Goal: Navigation & Orientation: Find specific page/section

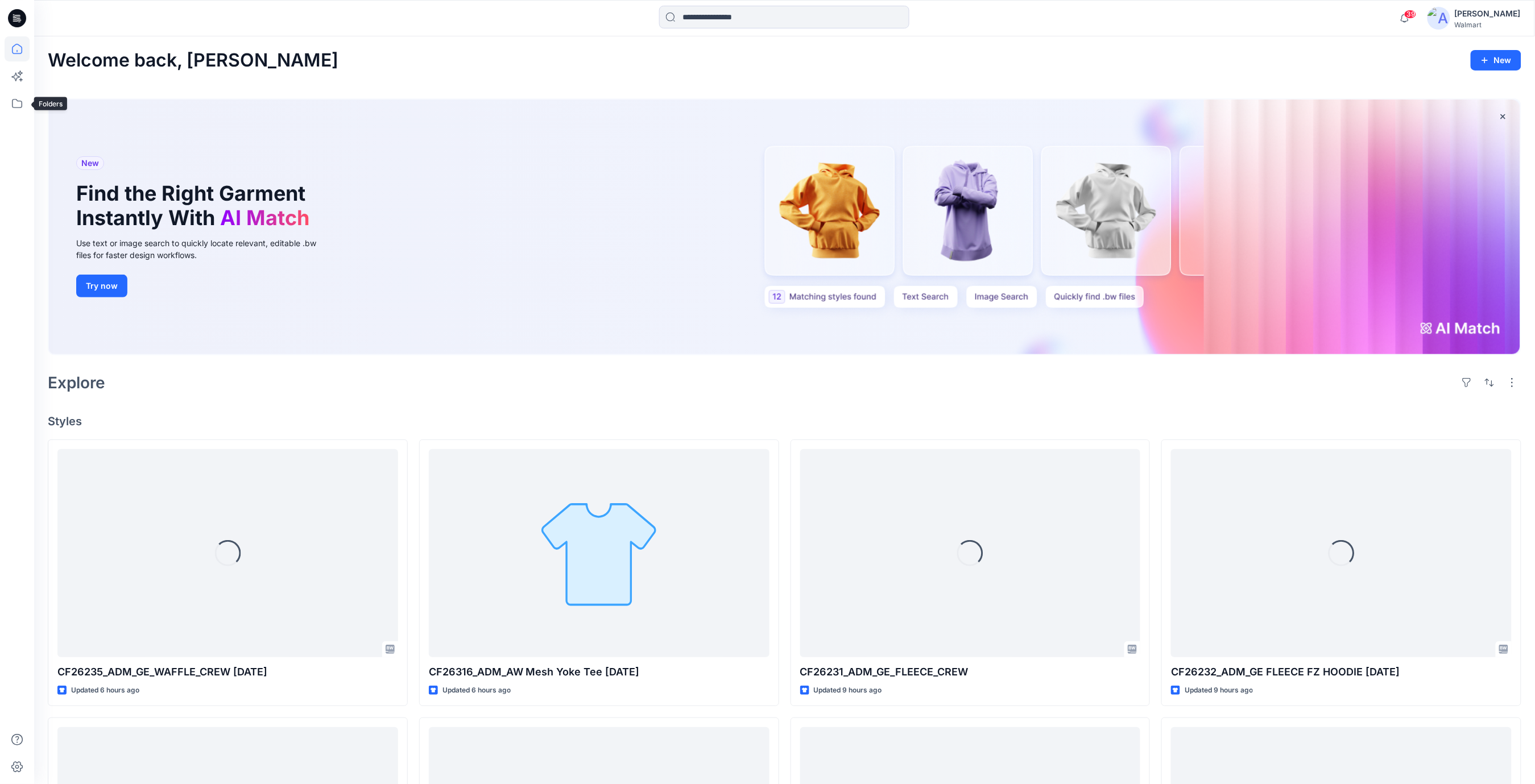
click at [4, 98] on div at bounding box center [17, 392] width 34 height 784
click at [11, 106] on icon at bounding box center [17, 104] width 25 height 25
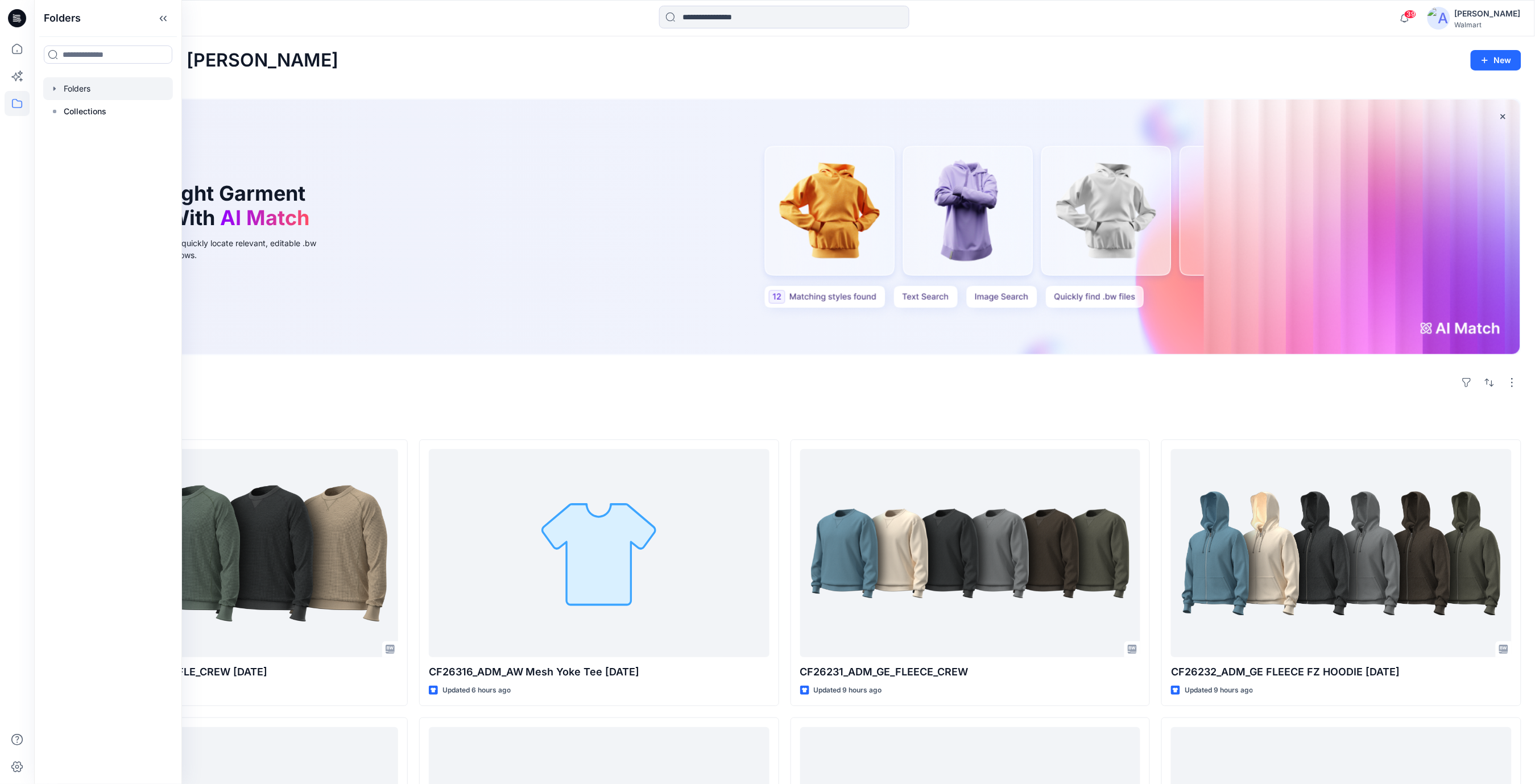
click at [73, 92] on div at bounding box center [108, 89] width 130 height 23
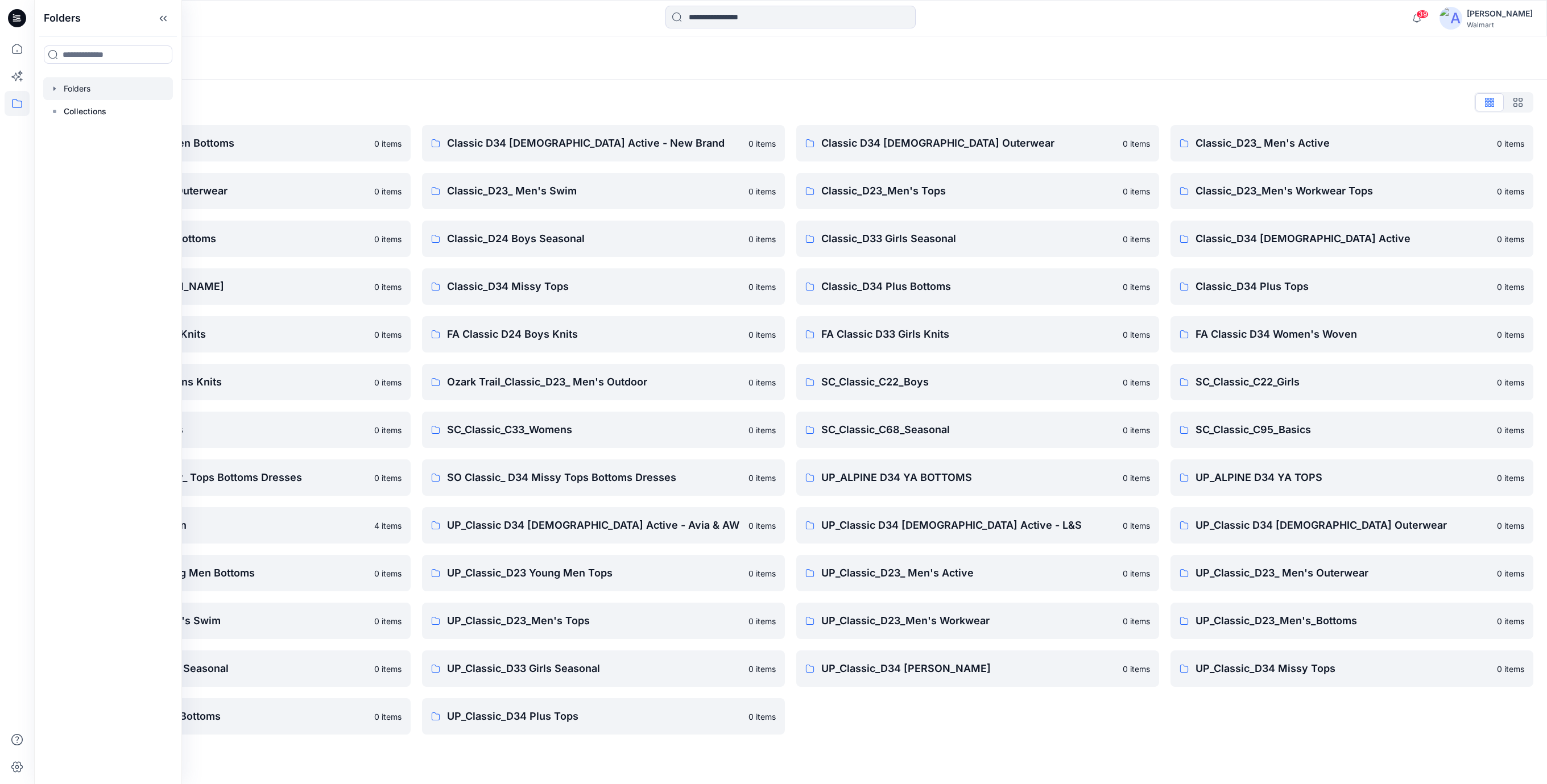
click at [947, 734] on div "Classic D34 [DEMOGRAPHIC_DATA] Outerwear 0 items Classic_D23_Men's Tops 0 items…" at bounding box center [977, 430] width 363 height 610
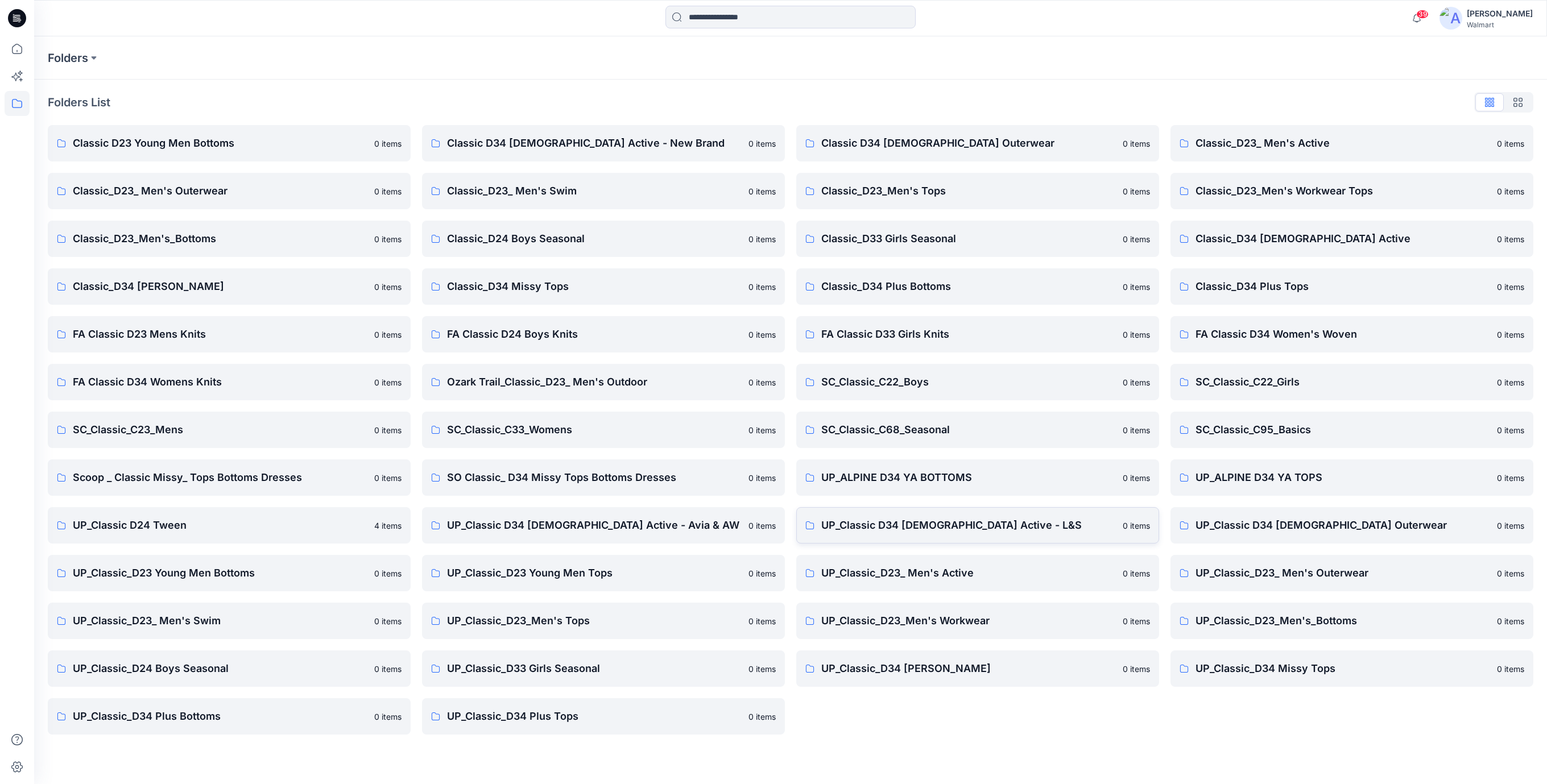
click at [935, 521] on p "UP_Classic D34 [DEMOGRAPHIC_DATA] Active - L&S" at bounding box center [969, 525] width 295 height 16
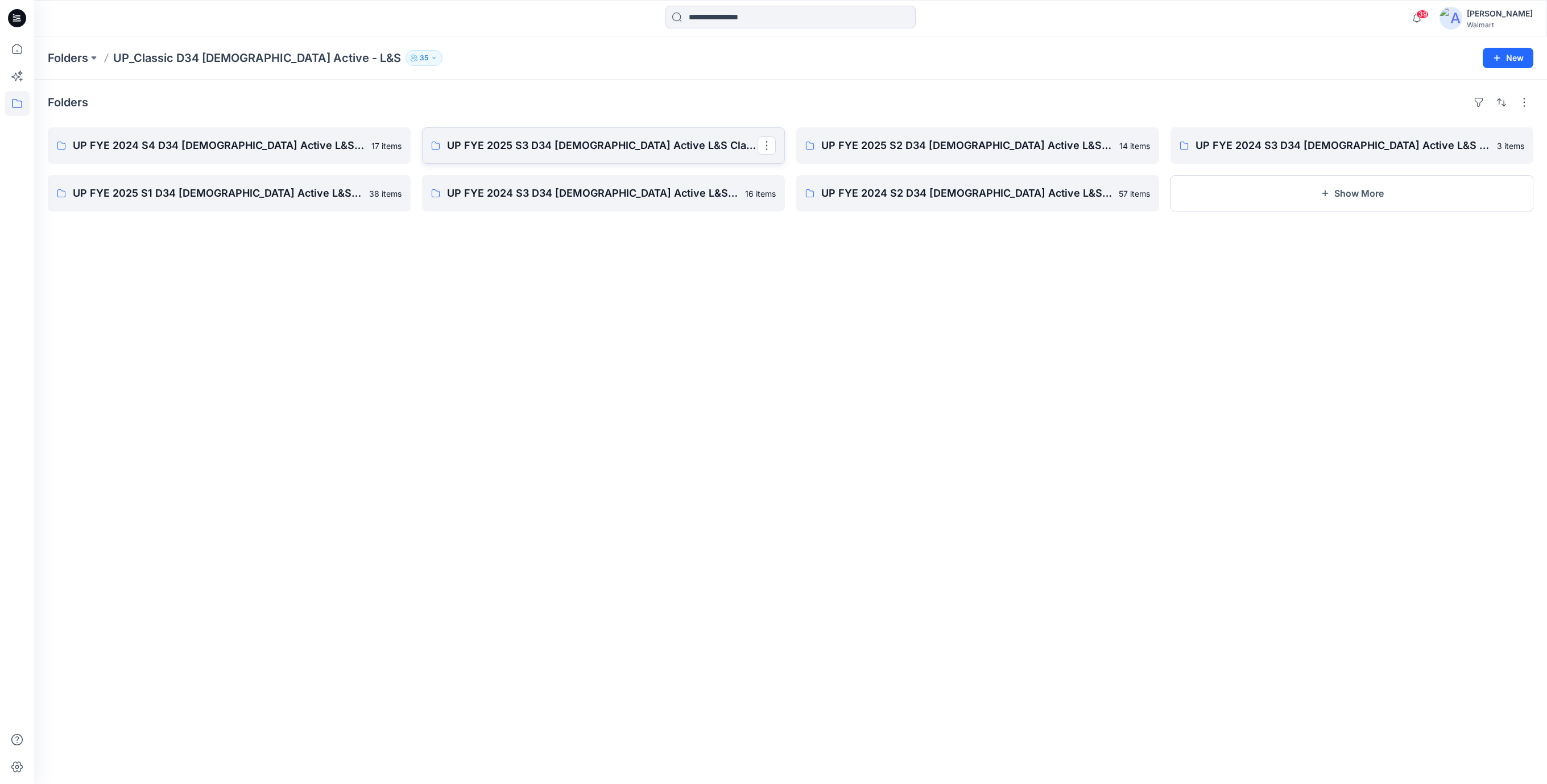
click at [615, 151] on p "UP FYE 2025 S3 D34 [DEMOGRAPHIC_DATA] Active L&S Classic" at bounding box center [603, 146] width 311 height 16
click at [269, 143] on p "UP FYE 2024 S4 D34 [DEMOGRAPHIC_DATA] Active L&S Classic" at bounding box center [228, 146] width 311 height 16
click at [878, 150] on p "UP FYE 2025 S2 D34 [DEMOGRAPHIC_DATA] Active L&S Classic" at bounding box center [977, 146] width 311 height 16
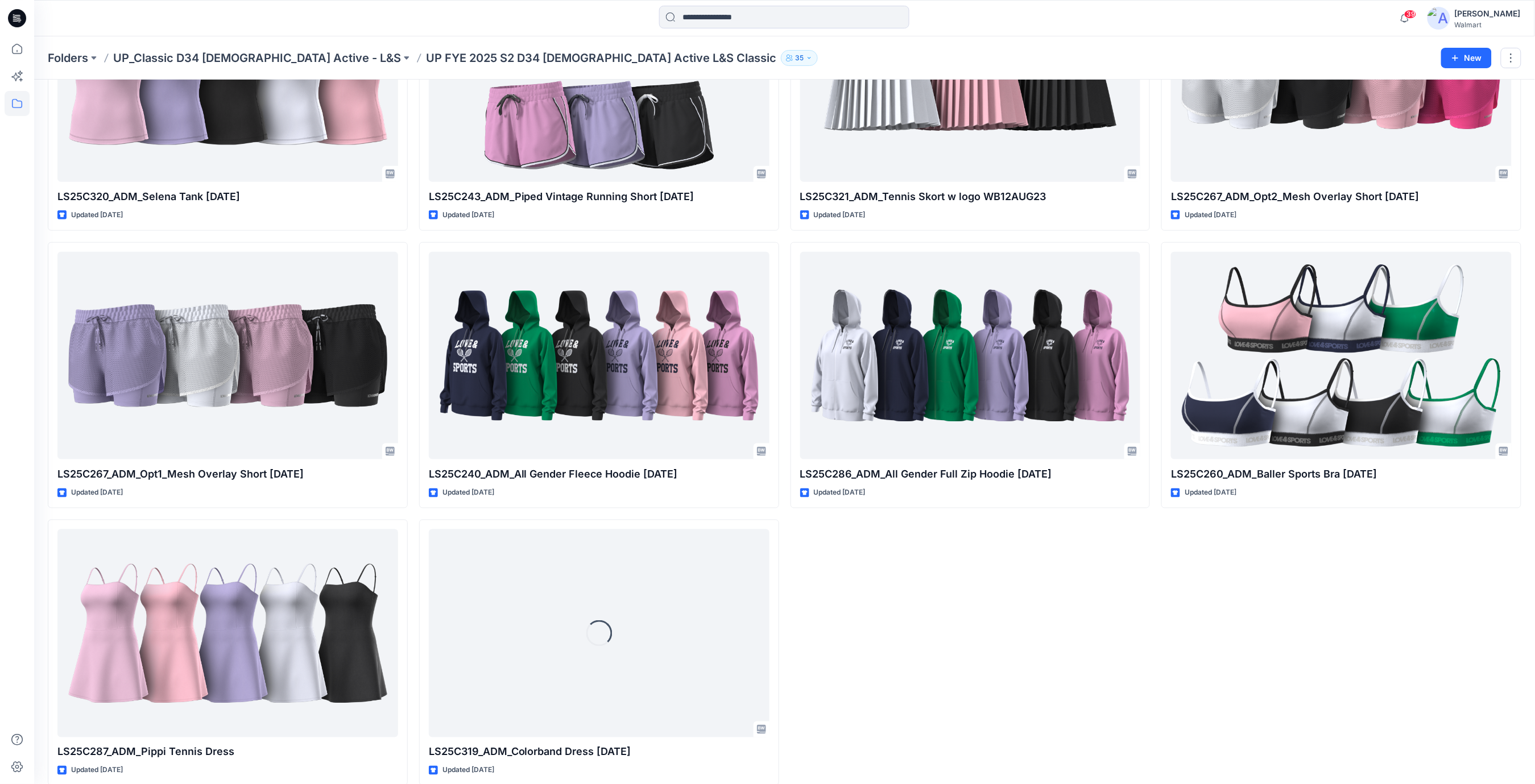
scroll to position [457, 0]
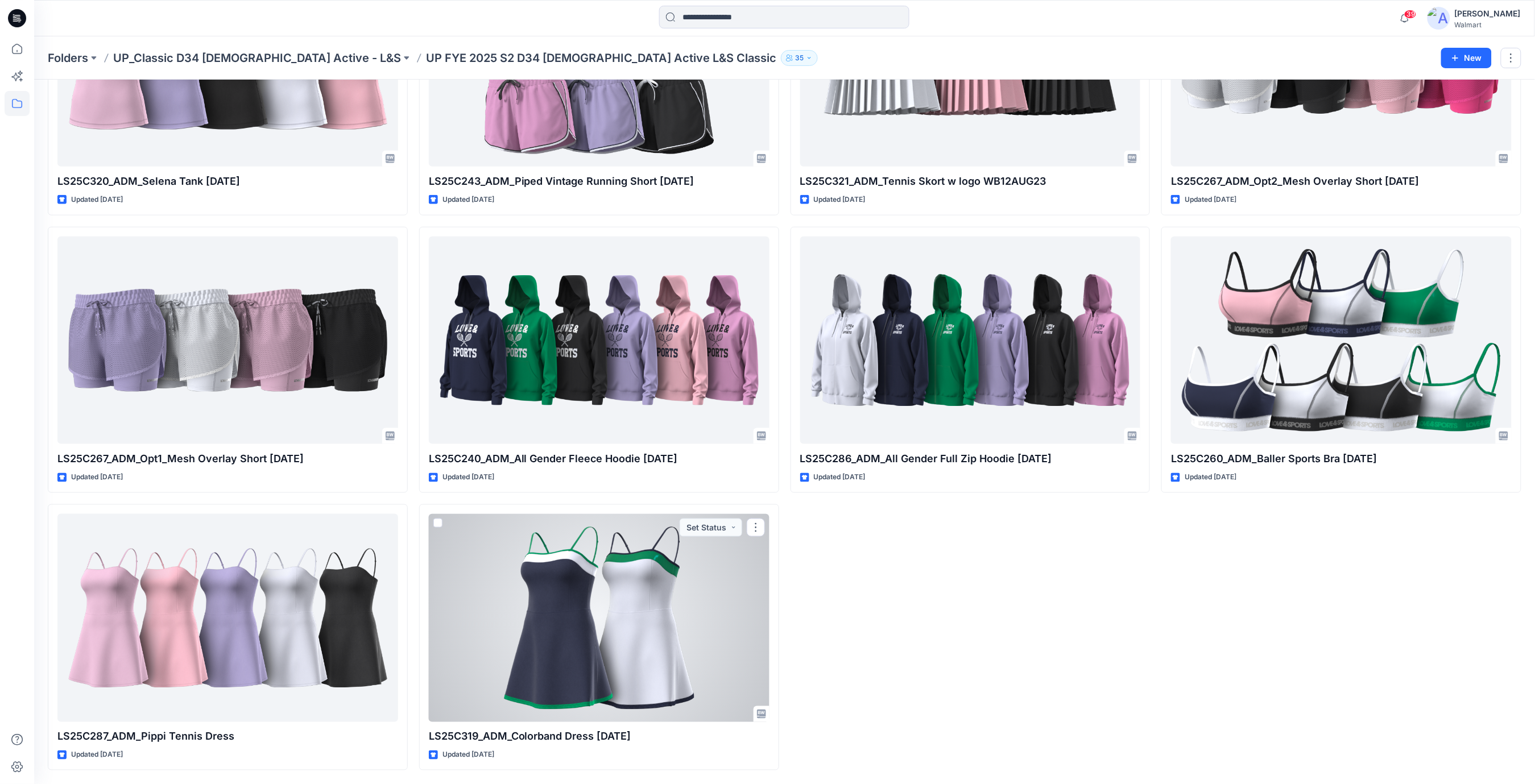
click at [584, 581] on div at bounding box center [599, 618] width 341 height 208
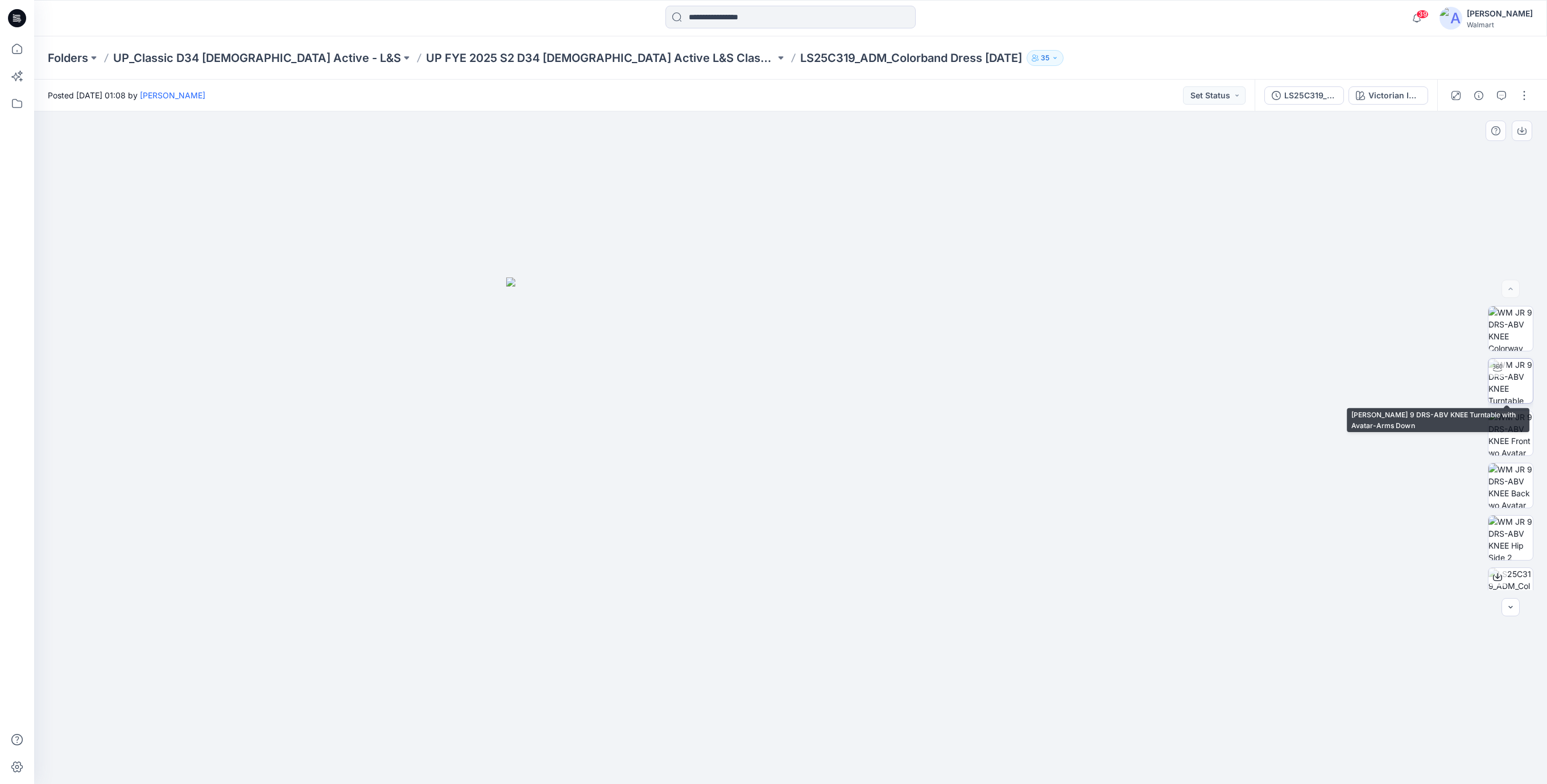
click at [1505, 383] on img at bounding box center [1511, 381] width 45 height 45
drag, startPoint x: 956, startPoint y: 570, endPoint x: 802, endPoint y: 579, distance: 154.3
click at [802, 579] on div at bounding box center [791, 448] width 1513 height 672
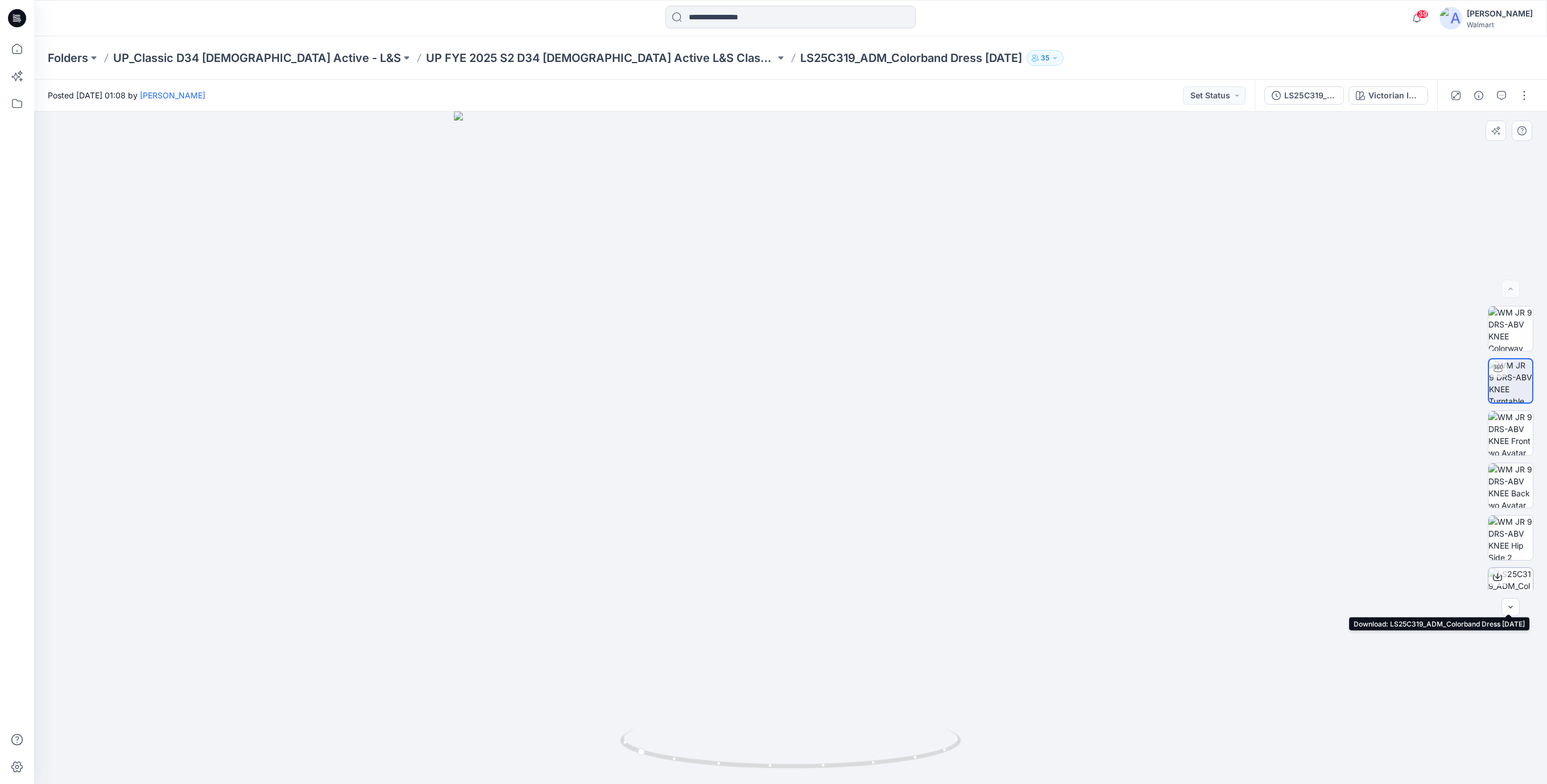
click at [1499, 577] on div at bounding box center [1497, 577] width 18 height 18
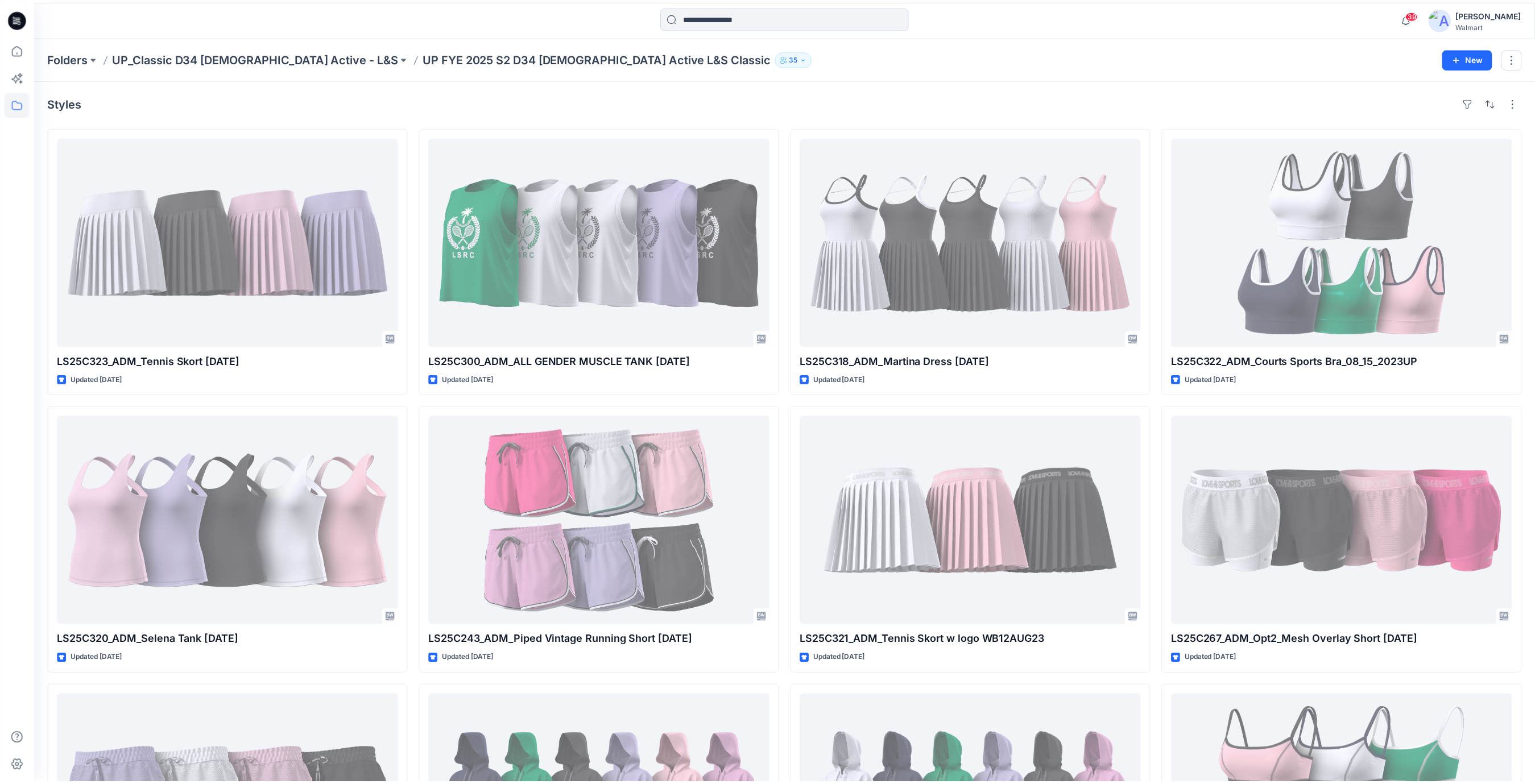
scroll to position [457, 0]
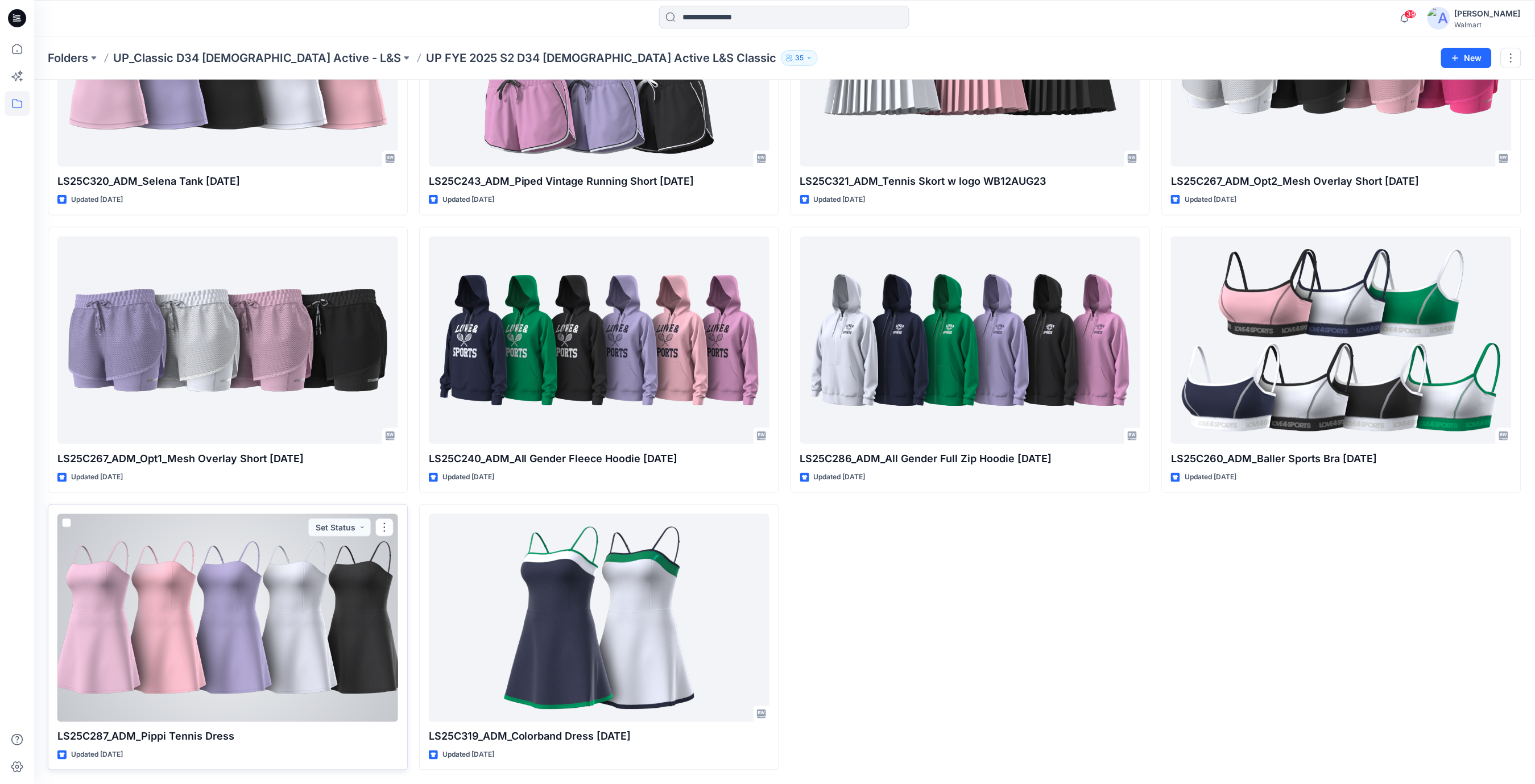
click at [346, 577] on div at bounding box center [228, 618] width 341 height 208
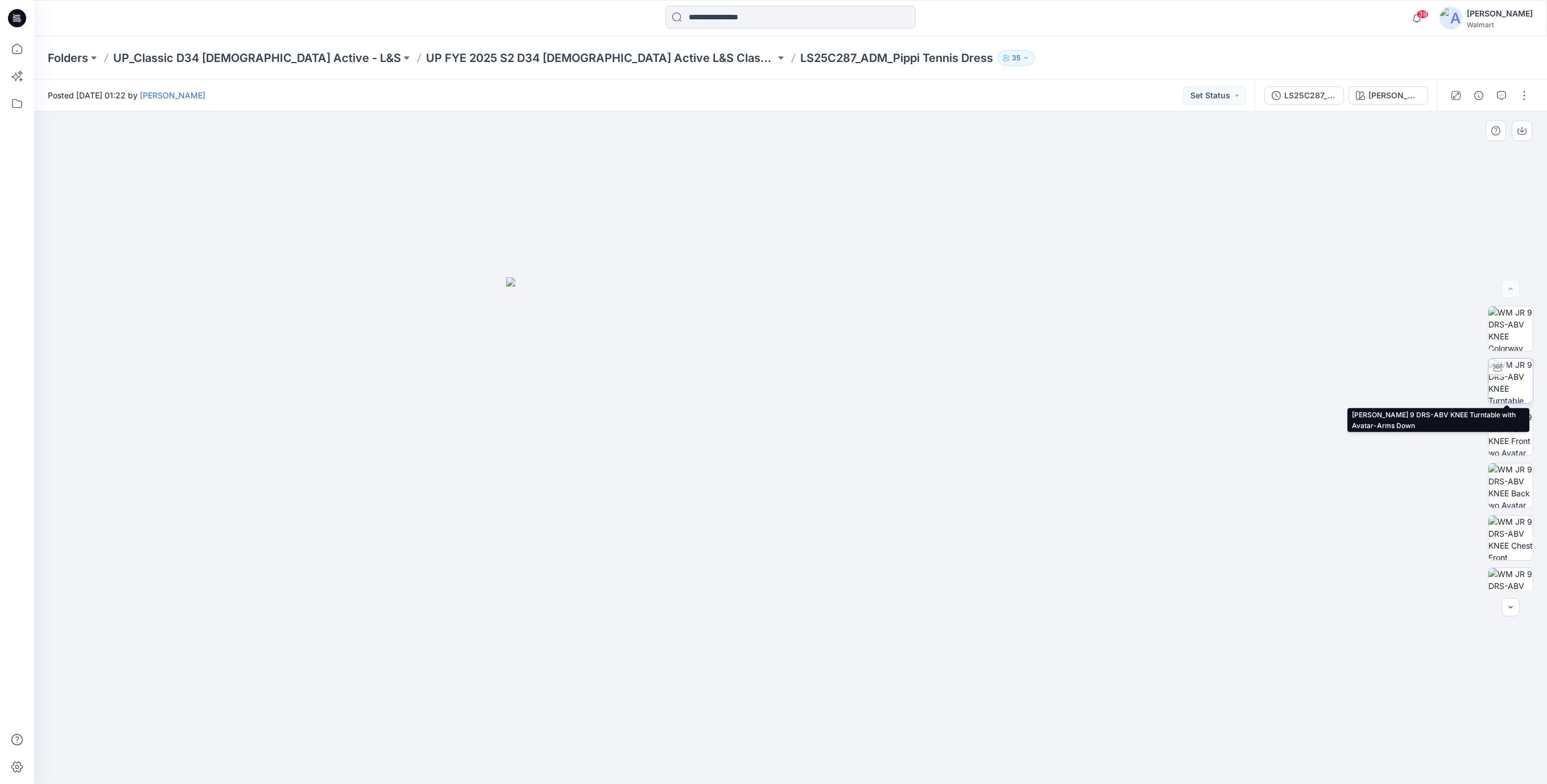
click at [1507, 379] on img at bounding box center [1511, 381] width 45 height 45
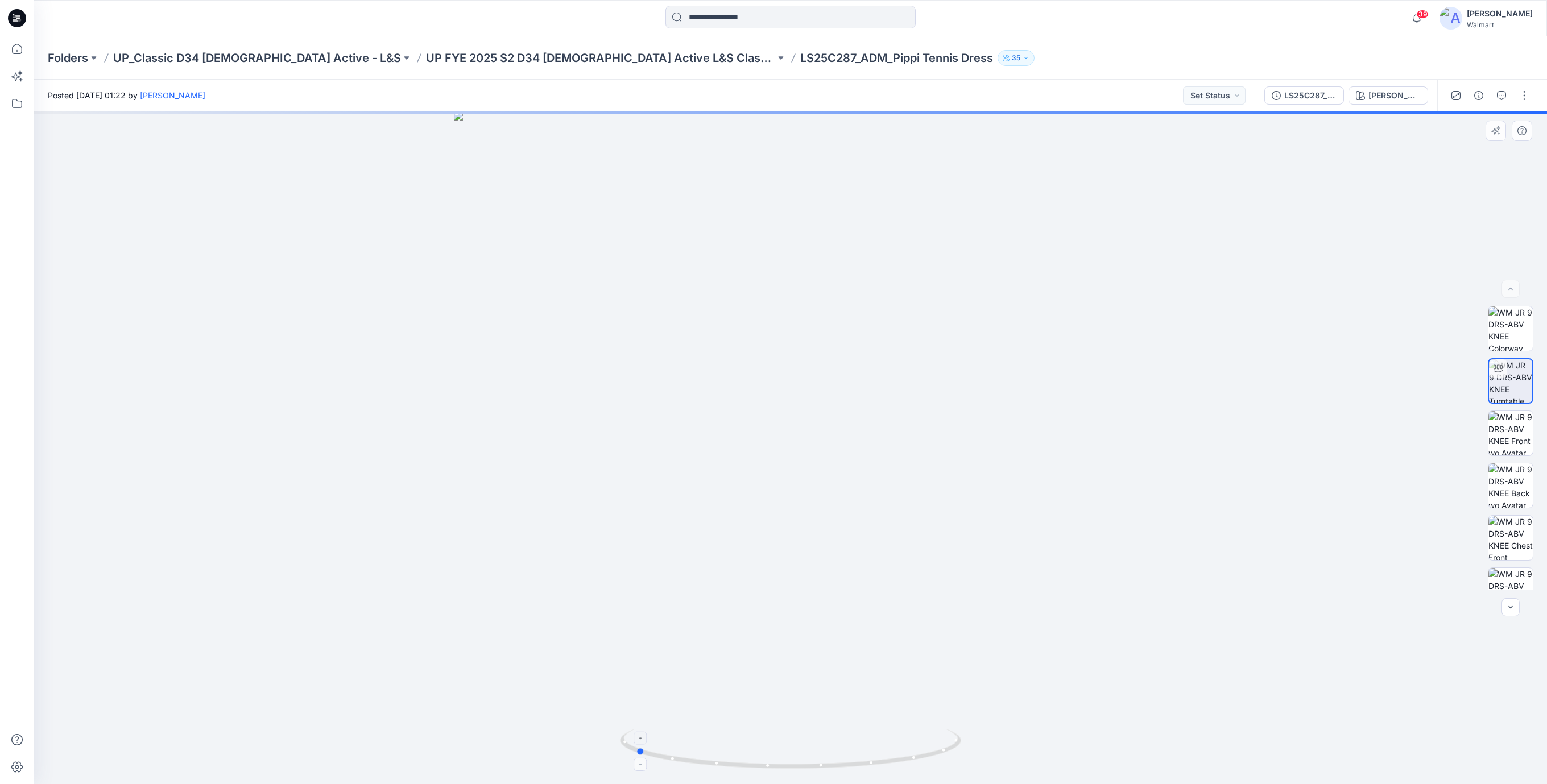
drag, startPoint x: 938, startPoint y: 754, endPoint x: 782, endPoint y: 769, distance: 156.7
click at [782, 769] on icon at bounding box center [792, 750] width 344 height 43
click at [1506, 520] on img at bounding box center [1511, 516] width 45 height 45
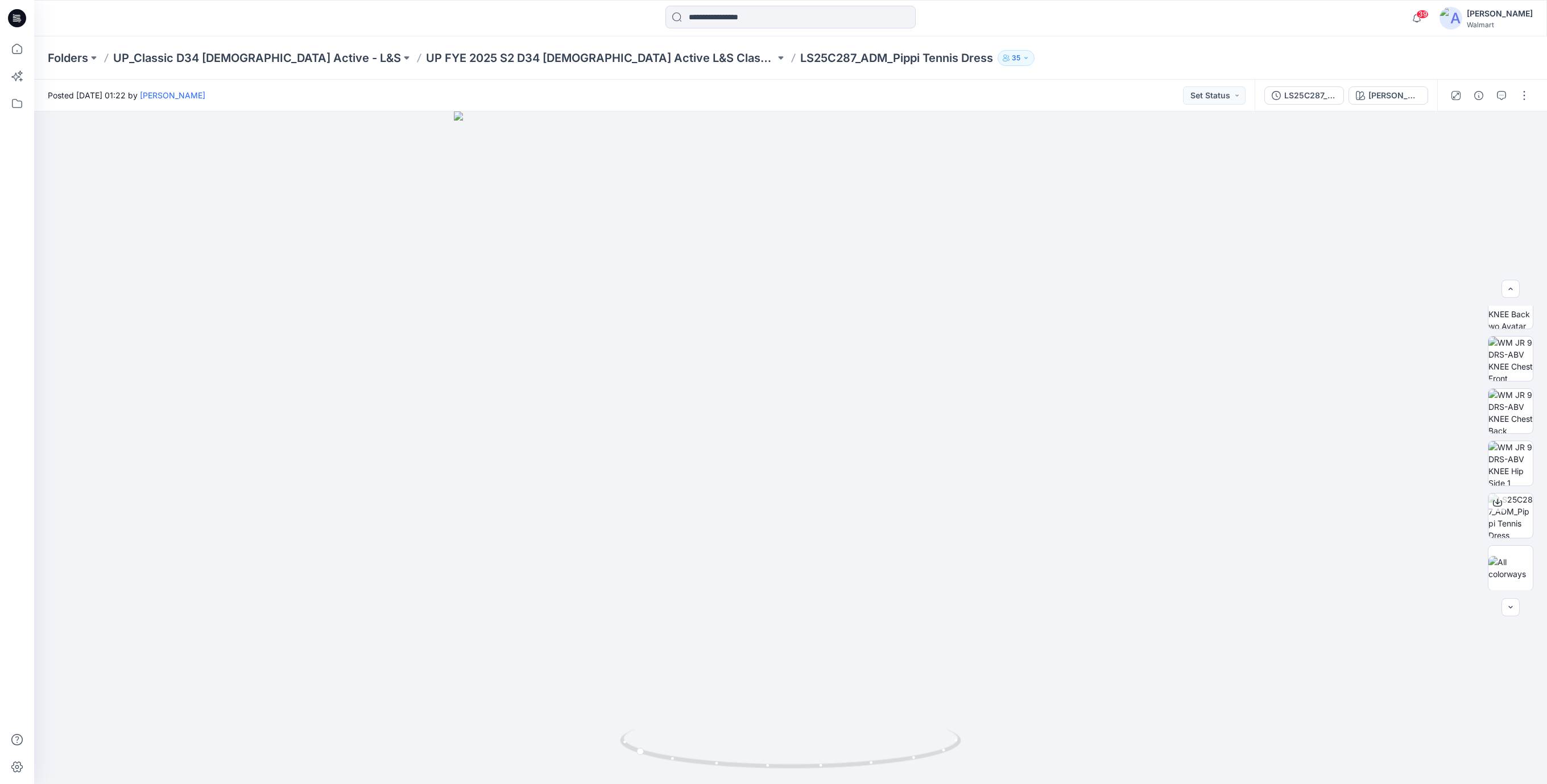
click at [16, 20] on icon at bounding box center [16, 20] width 5 height 1
